Goal: Complete application form: Complete application form

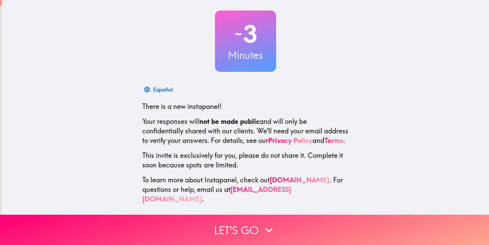
scroll to position [33, 0]
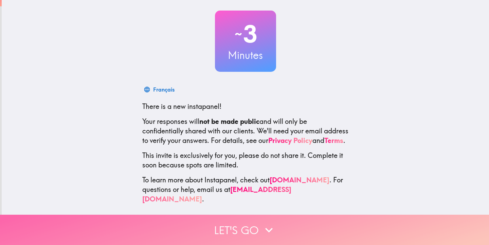
click at [253, 227] on button "Let's go" at bounding box center [244, 229] width 489 height 30
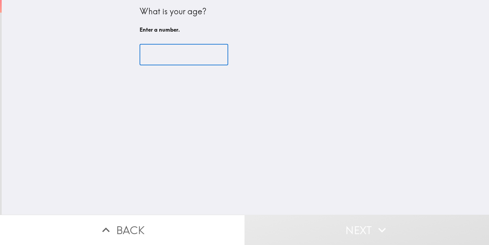
click at [169, 58] on input "number" at bounding box center [184, 54] width 89 height 21
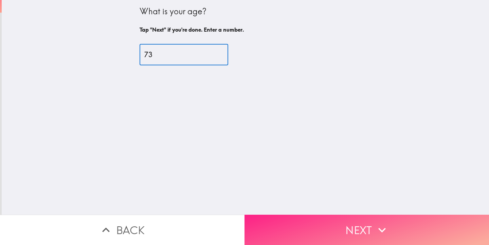
type input "73"
click at [335, 220] on button "Next" at bounding box center [367, 229] width 245 height 30
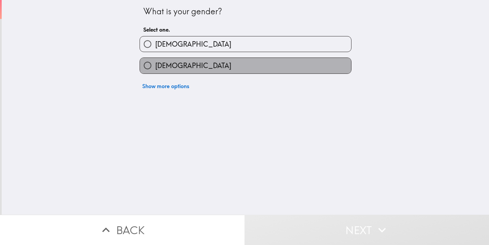
click at [222, 62] on label "[DEMOGRAPHIC_DATA]" at bounding box center [245, 65] width 211 height 15
click at [155, 62] on input "[DEMOGRAPHIC_DATA]" at bounding box center [147, 65] width 15 height 15
radio input "true"
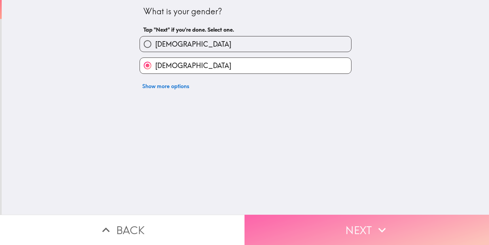
click at [291, 235] on button "Next" at bounding box center [367, 229] width 245 height 30
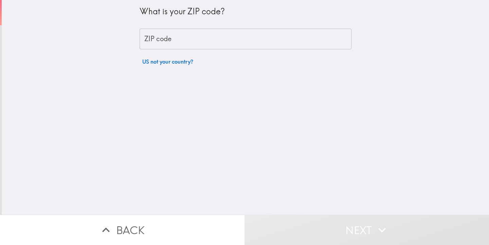
click at [228, 43] on input "ZIP code" at bounding box center [246, 39] width 212 height 21
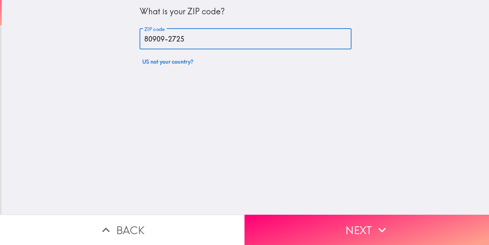
click at [199, 41] on input "80909-2725" at bounding box center [246, 39] width 212 height 21
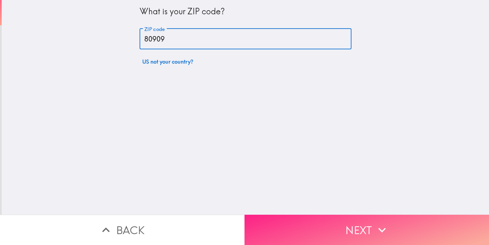
type input "80909"
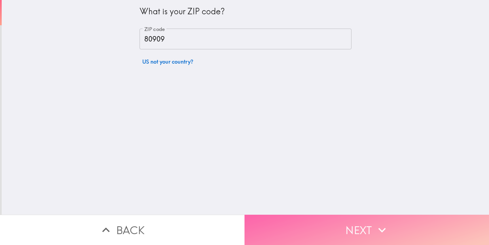
click at [291, 221] on button "Next" at bounding box center [367, 229] width 245 height 30
